Goal: Task Accomplishment & Management: Use online tool/utility

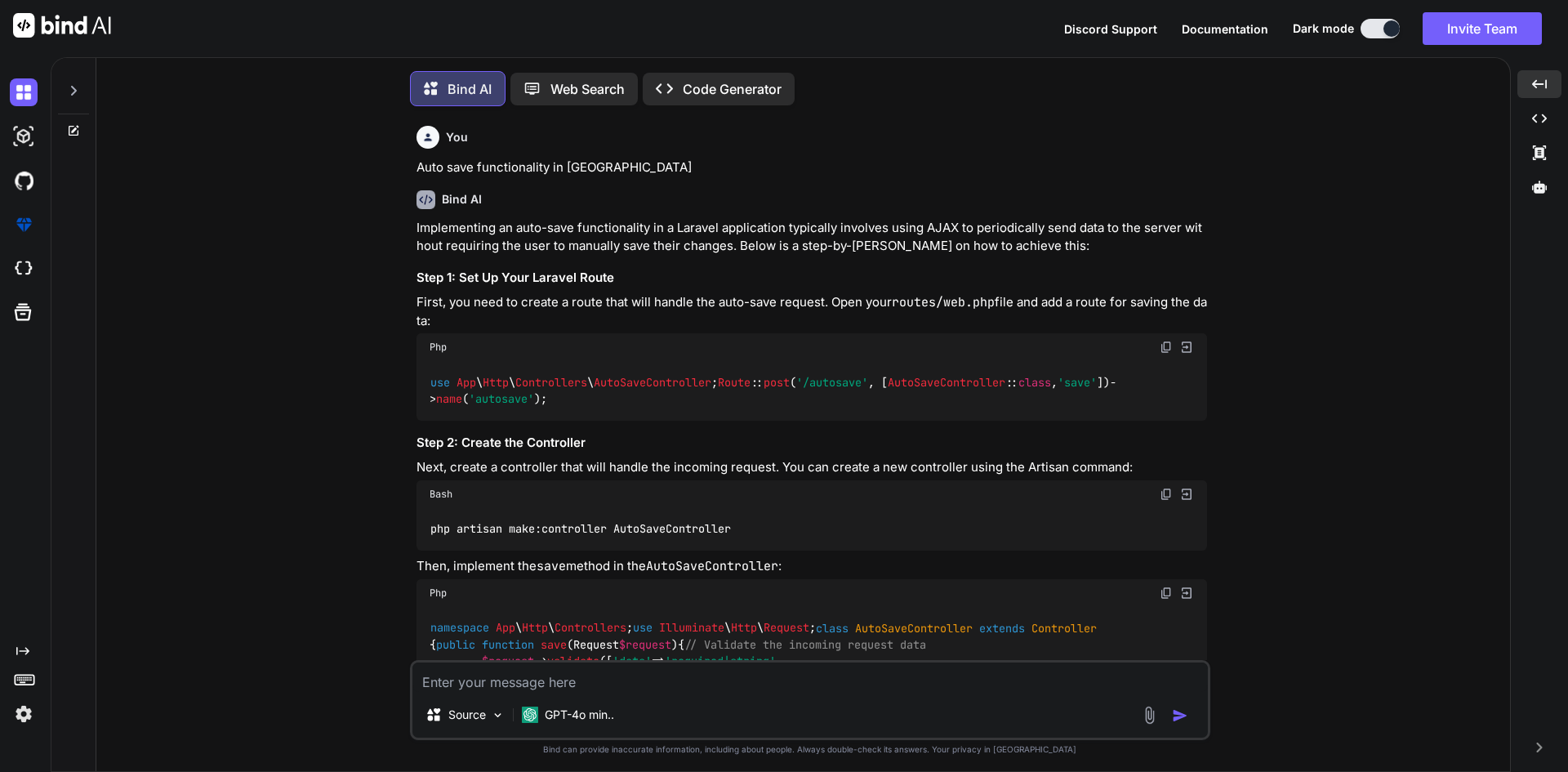
click at [604, 677] on textarea at bounding box center [810, 676] width 796 height 29
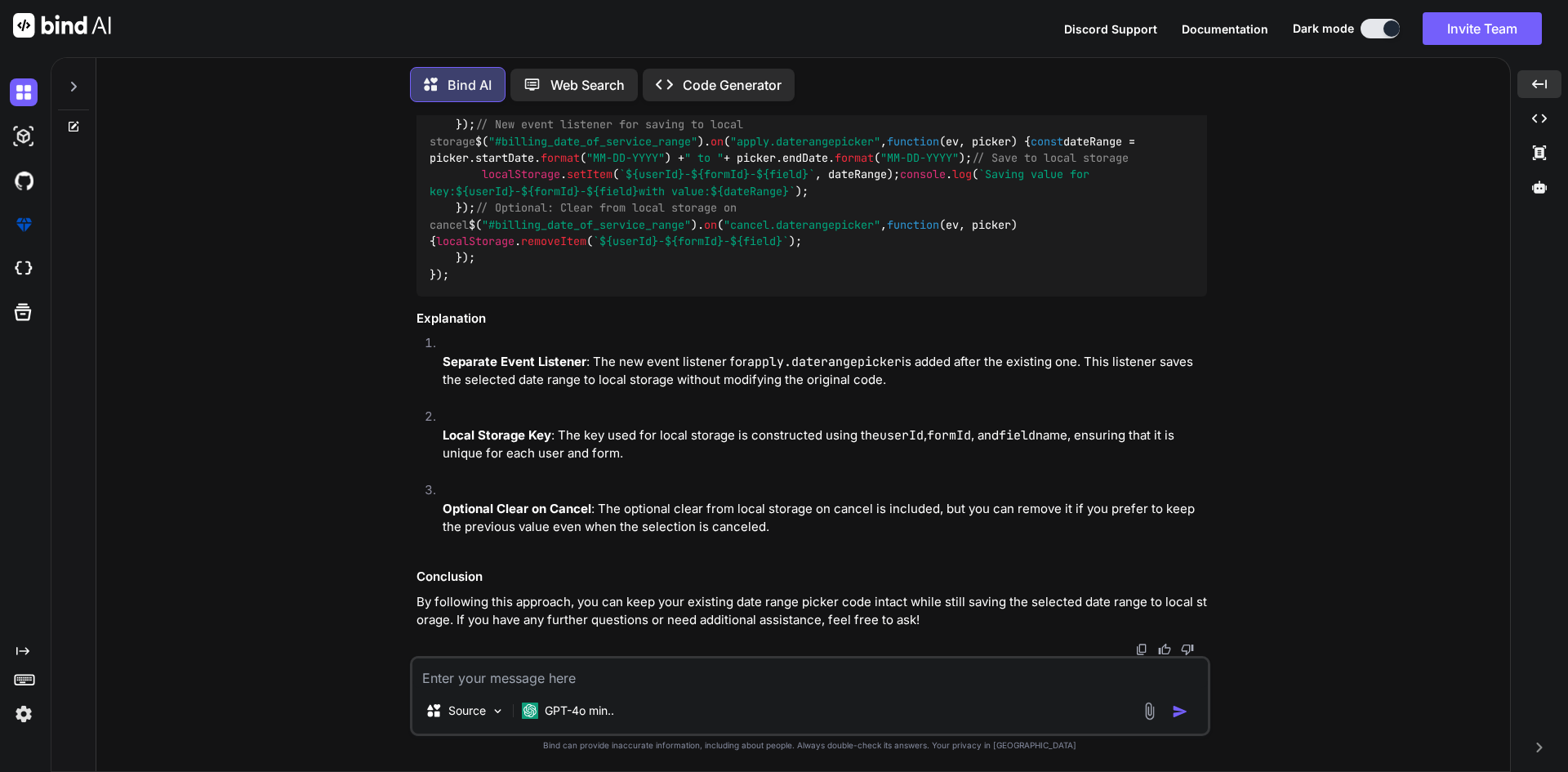
paste textarea "$("#".field).daterangepicker({"
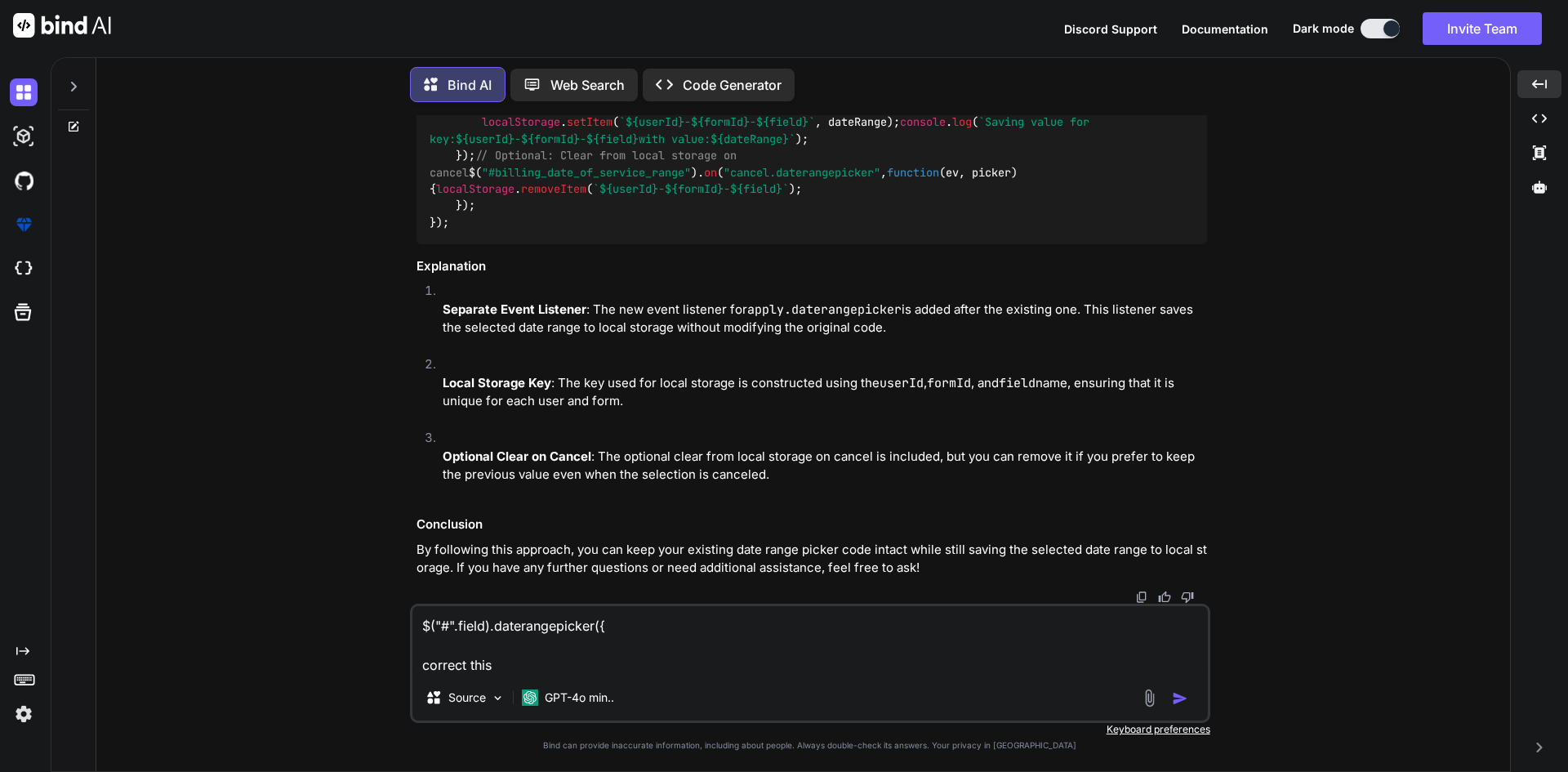
type textarea "$("#".field).daterangepicker({ correct this"
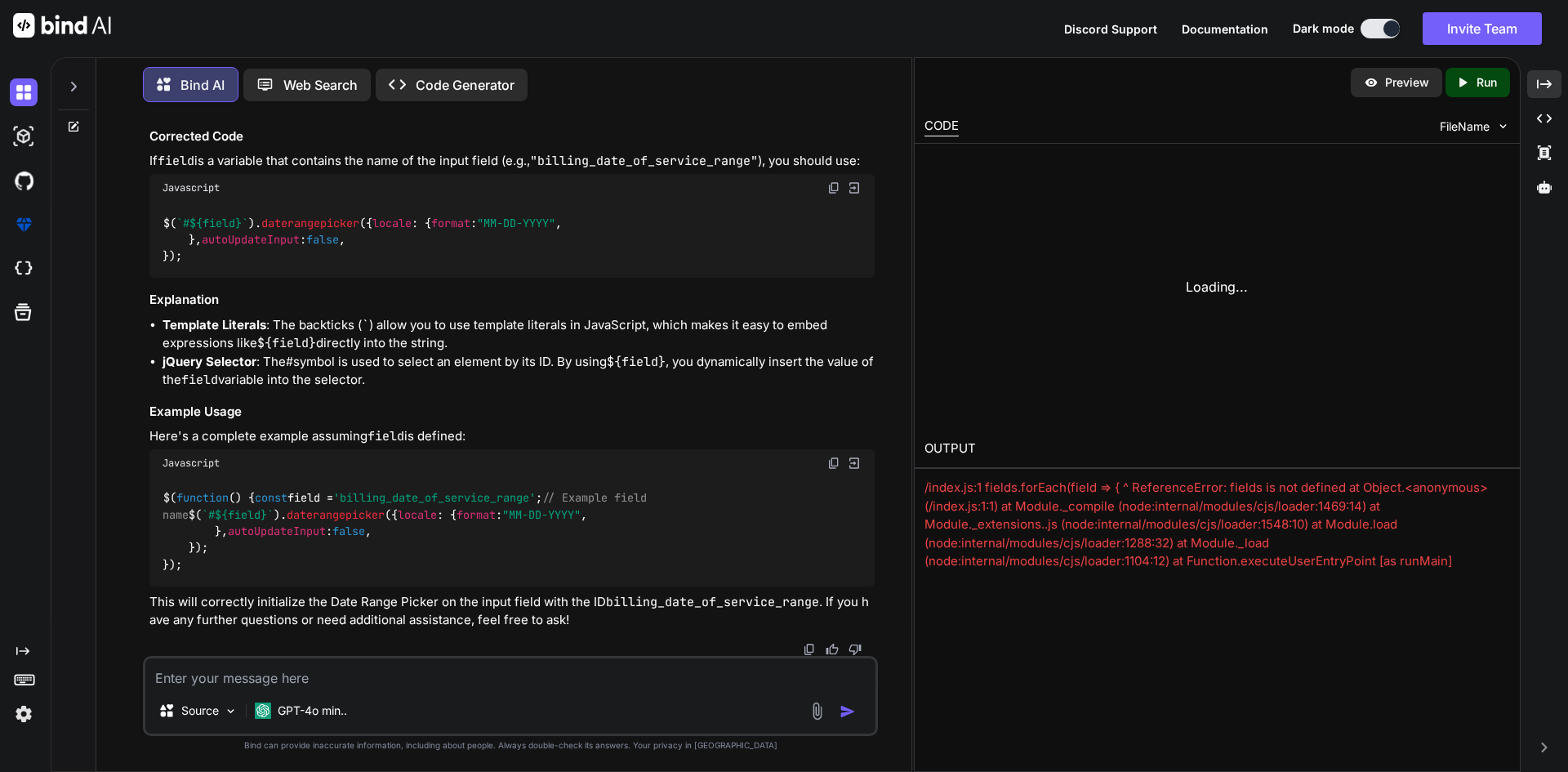
scroll to position [26090, 0]
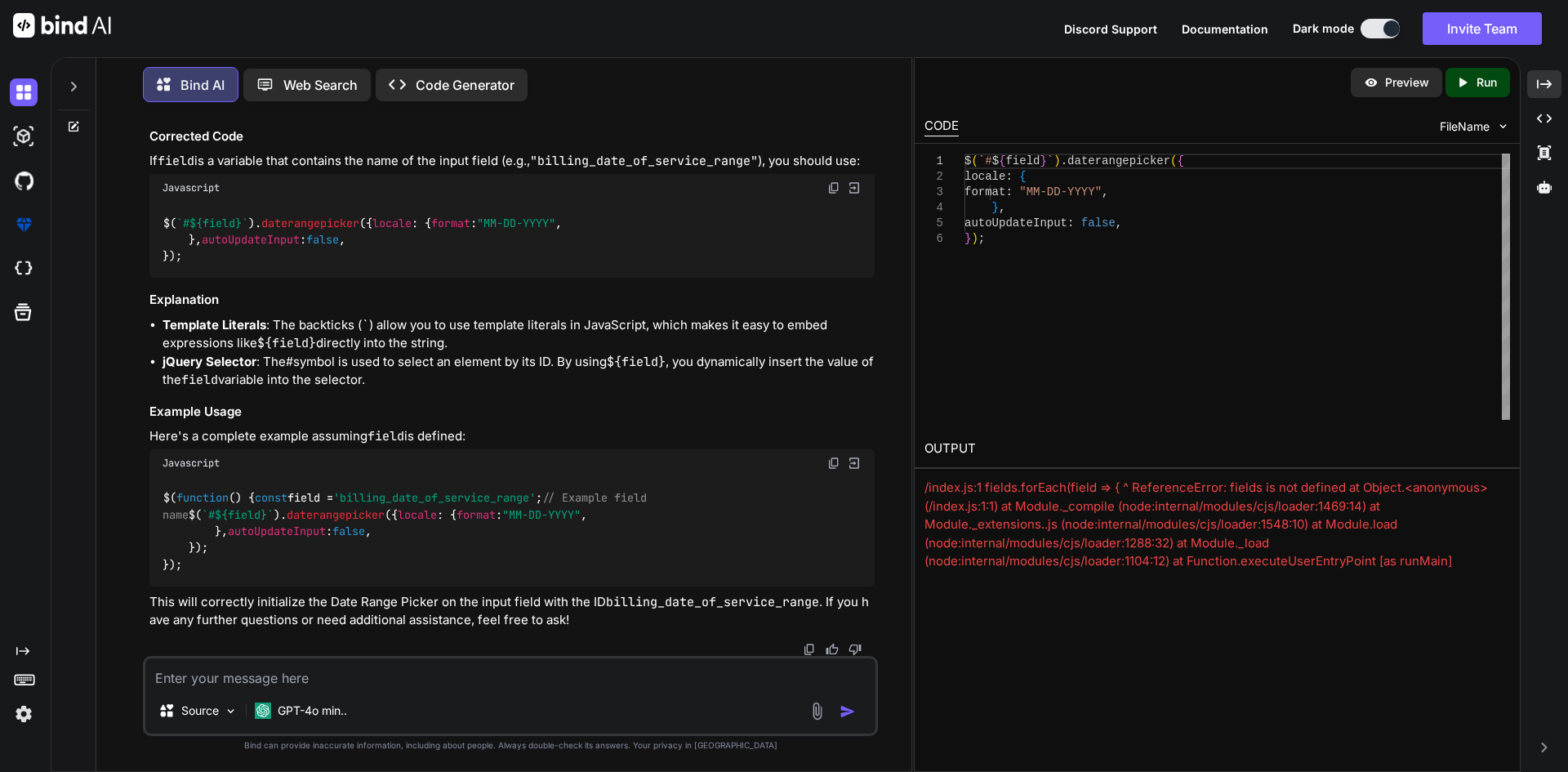
drag, startPoint x: 443, startPoint y: 371, endPoint x: 493, endPoint y: 370, distance: 50.0
click at [495, 202] on div "Javascript" at bounding box center [512, 188] width 725 height 28
click at [1556, 81] on div "Created with Pixso." at bounding box center [1544, 85] width 34 height 28
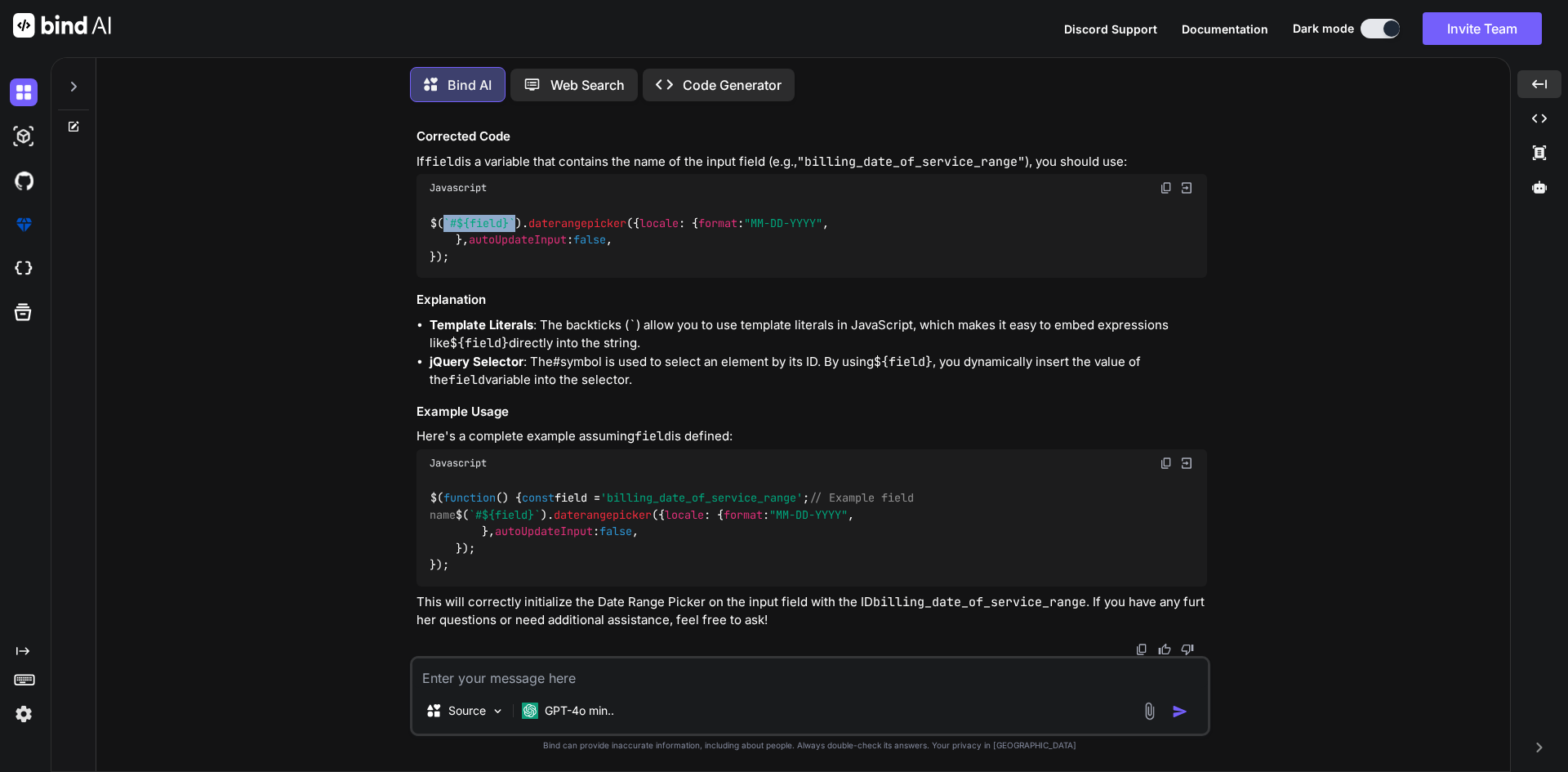
drag, startPoint x: 443, startPoint y: 371, endPoint x: 517, endPoint y: 372, distance: 74.0
click at [517, 265] on code "$( `# ${field} ` ). daterangepicker ({ locale : { format : "MM-DD-YYYY" , }, au…" at bounding box center [629, 240] width 400 height 51
copy span "`# ${field} `"
click at [889, 277] on div "$( `# ${field} ` ). daterangepicker ({ locale : { format : "MM-DD-YYYY" , }, au…" at bounding box center [812, 239] width 791 height 76
